Goal: Information Seeking & Learning: Learn about a topic

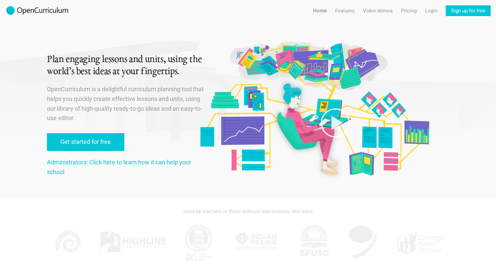
scroll to position [1, 0]
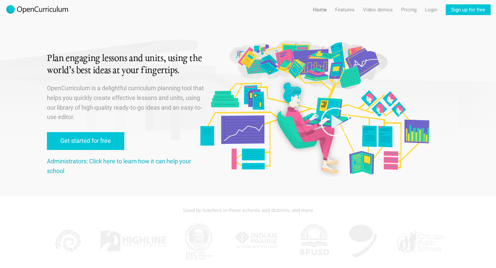
click at [54, 164] on link "Administrators: Click here to learn how it can help your school" at bounding box center [119, 166] width 144 height 17
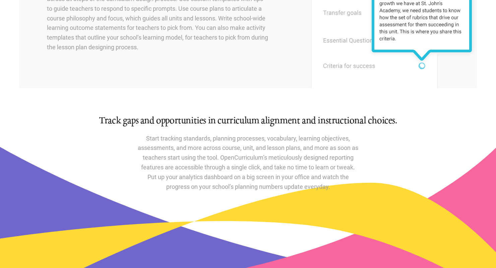
scroll to position [259, 0]
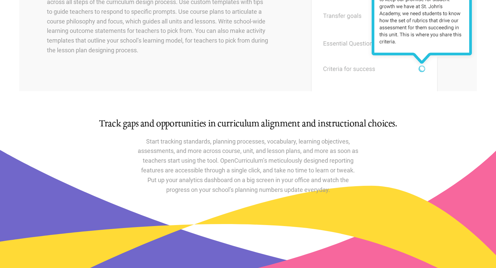
scroll to position [0, 0]
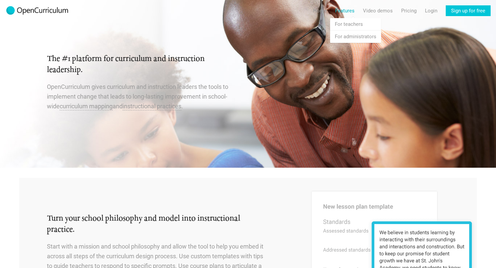
click at [347, 8] on link "Features" at bounding box center [344, 10] width 19 height 11
click at [350, 22] on link "Features For teachers" at bounding box center [355, 24] width 51 height 12
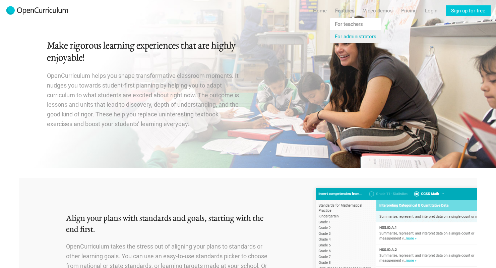
click at [348, 33] on link "Features For administrators" at bounding box center [355, 37] width 51 height 12
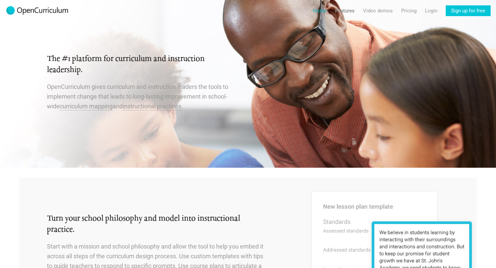
click at [318, 11] on link "Home" at bounding box center [320, 10] width 14 height 11
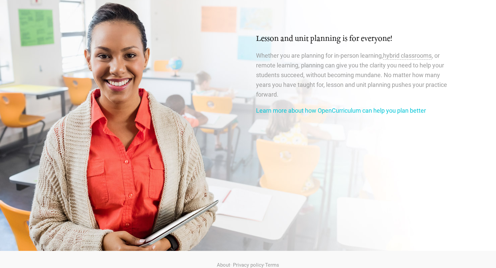
scroll to position [1105, 0]
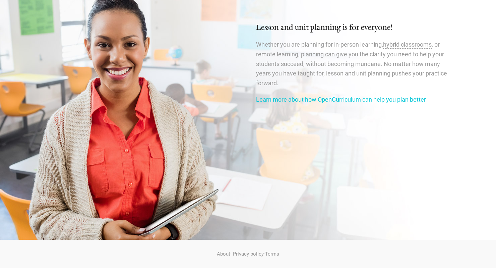
click at [284, 95] on div "Lesson and unit planning is for everyone! Whether you are planning for in-perso…" at bounding box center [352, 63] width 193 height 82
click at [282, 98] on link "Learn more about how OpenCurriculum can help you plan better" at bounding box center [341, 99] width 170 height 7
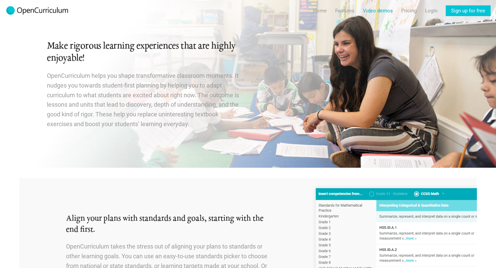
click at [380, 11] on link "Video demos" at bounding box center [378, 10] width 30 height 11
radio input "true"
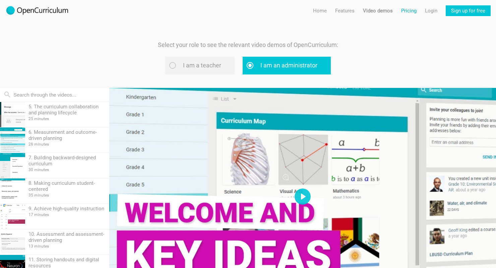
click at [409, 7] on link "Pricing" at bounding box center [409, 10] width 15 height 11
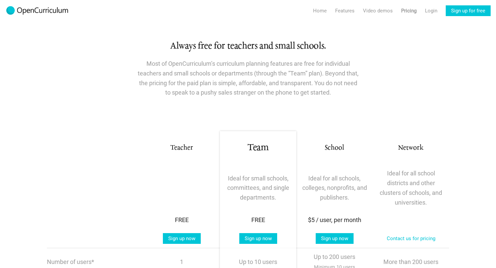
scroll to position [10, 0]
